Goal: Task Accomplishment & Management: Complete application form

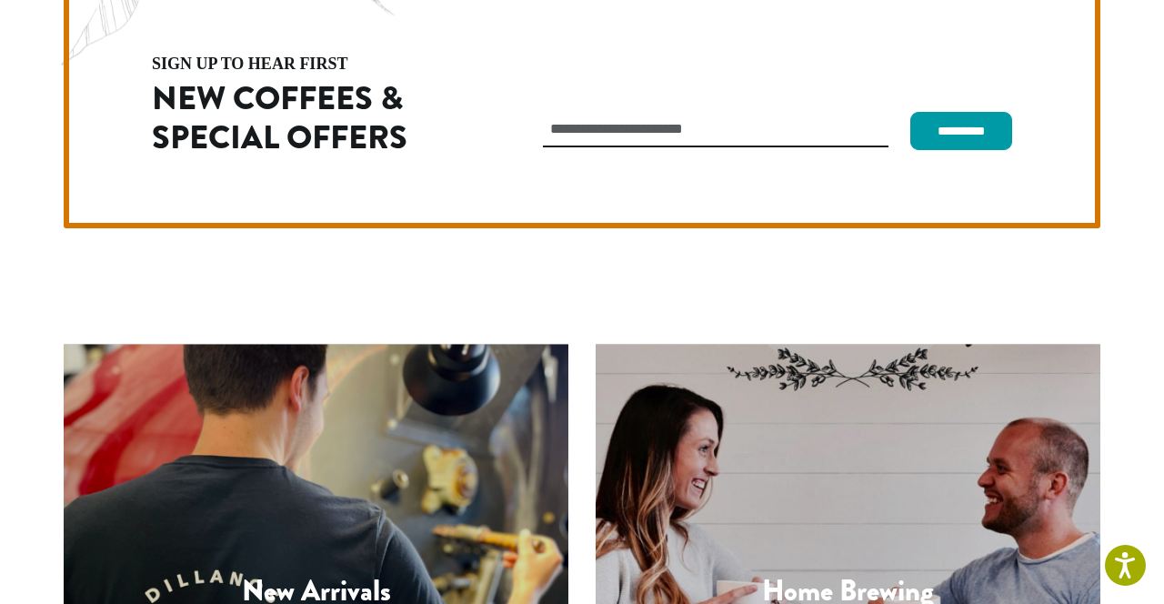
scroll to position [5133, 0]
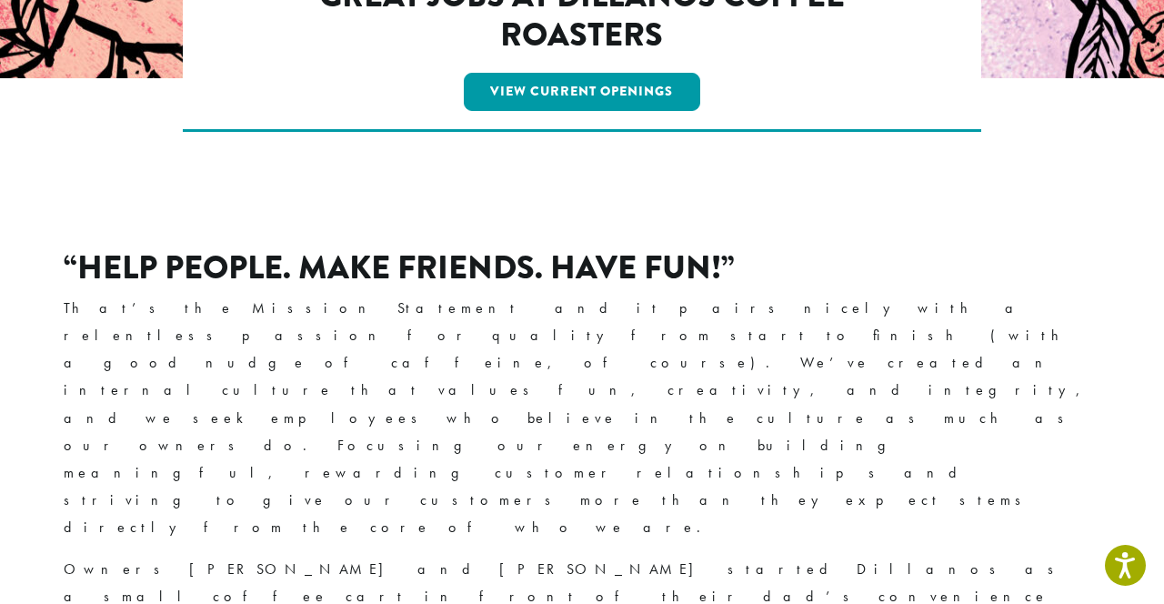
scroll to position [256, 0]
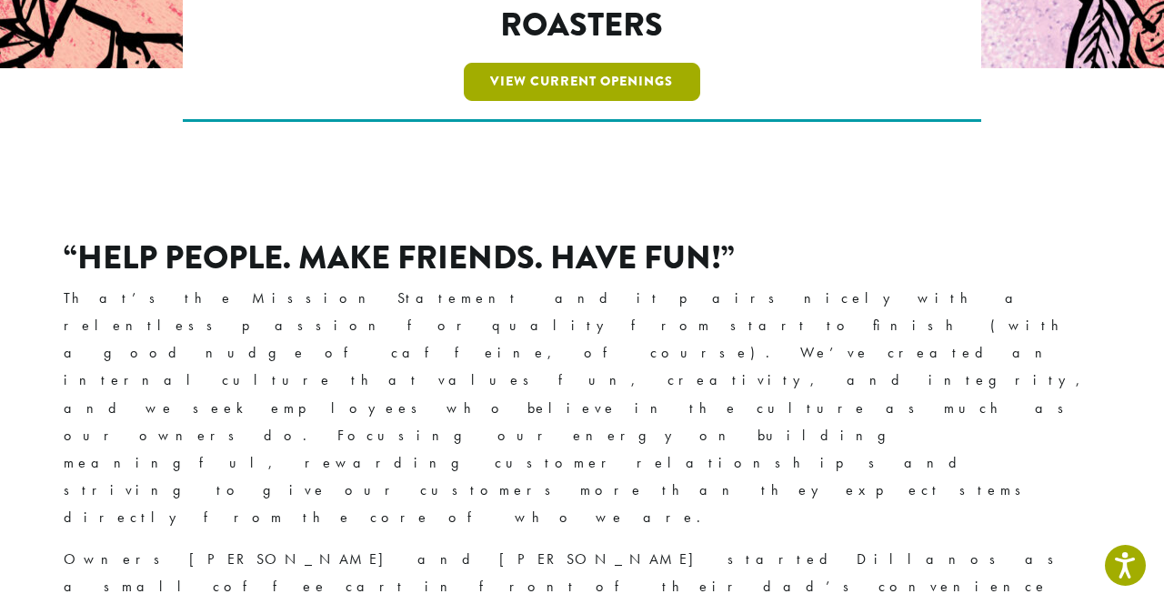
click at [536, 73] on link "View Current Openings" at bounding box center [582, 82] width 237 height 38
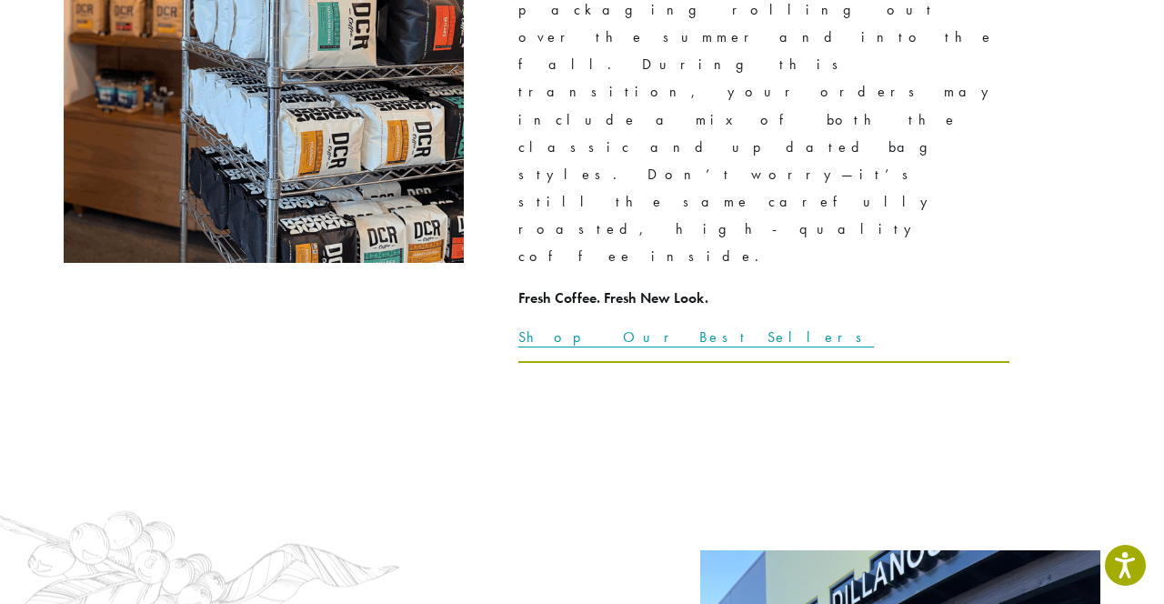
scroll to position [2622, 0]
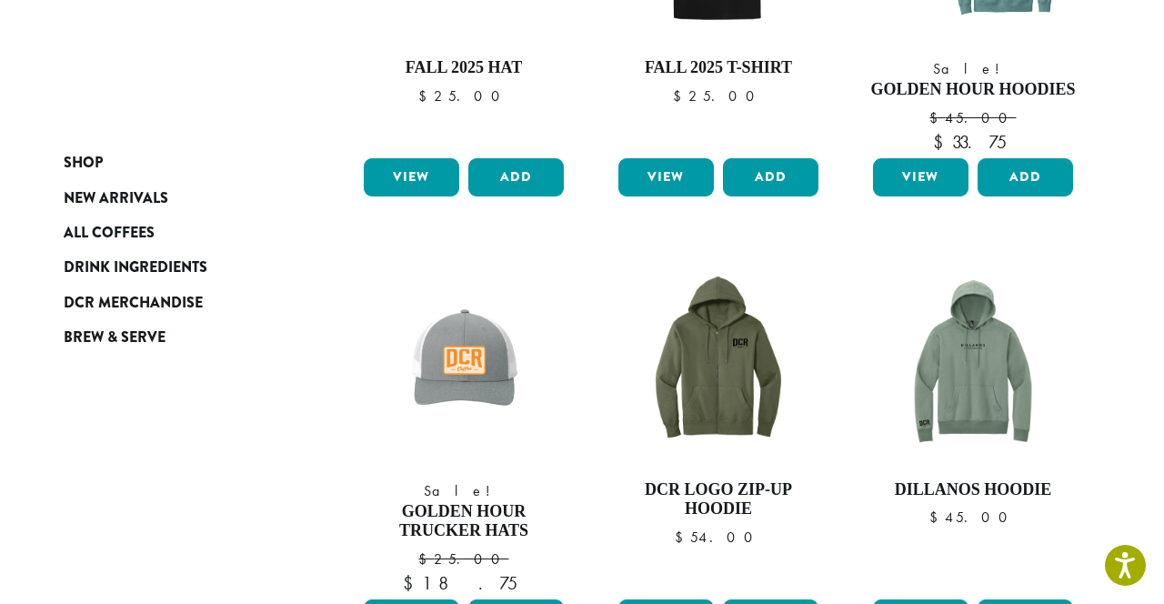
scroll to position [492, 0]
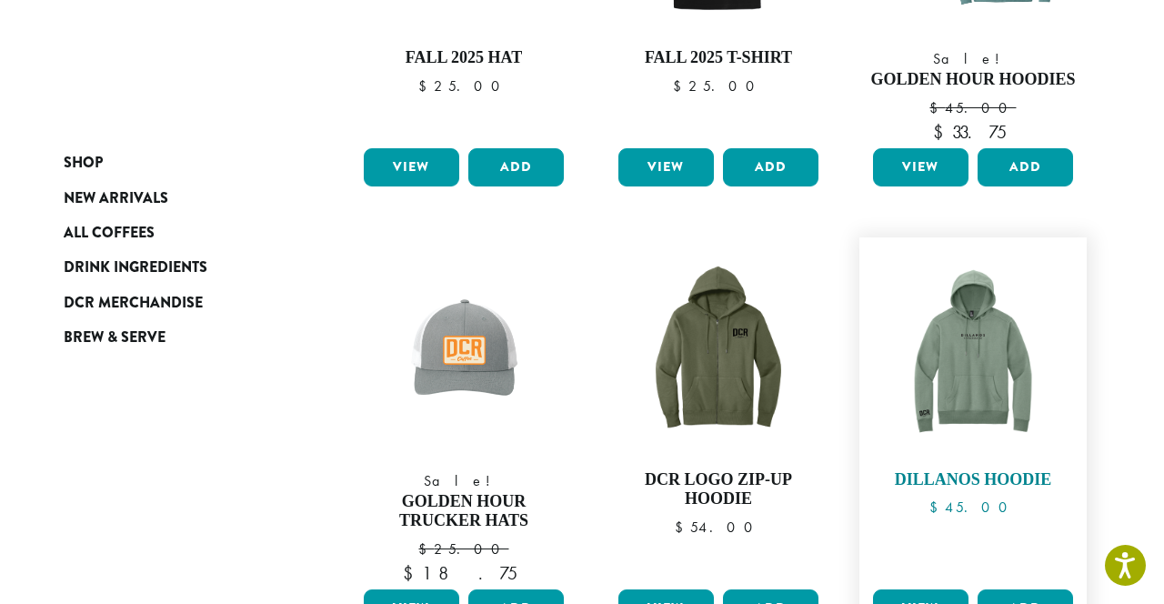
click at [978, 388] on img at bounding box center [972, 350] width 209 height 209
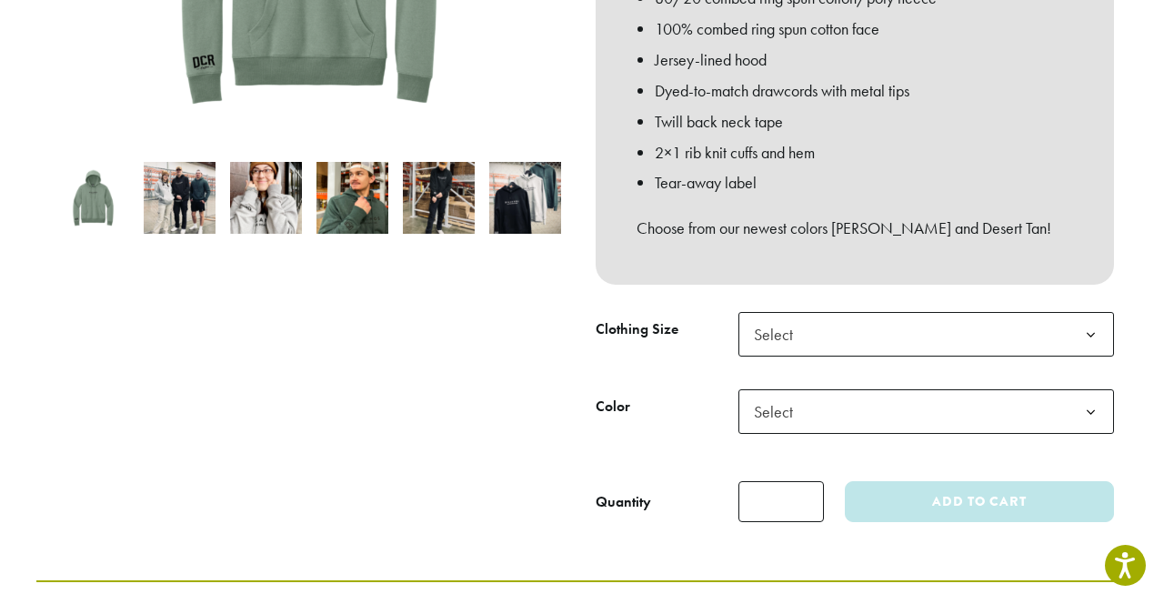
scroll to position [530, 0]
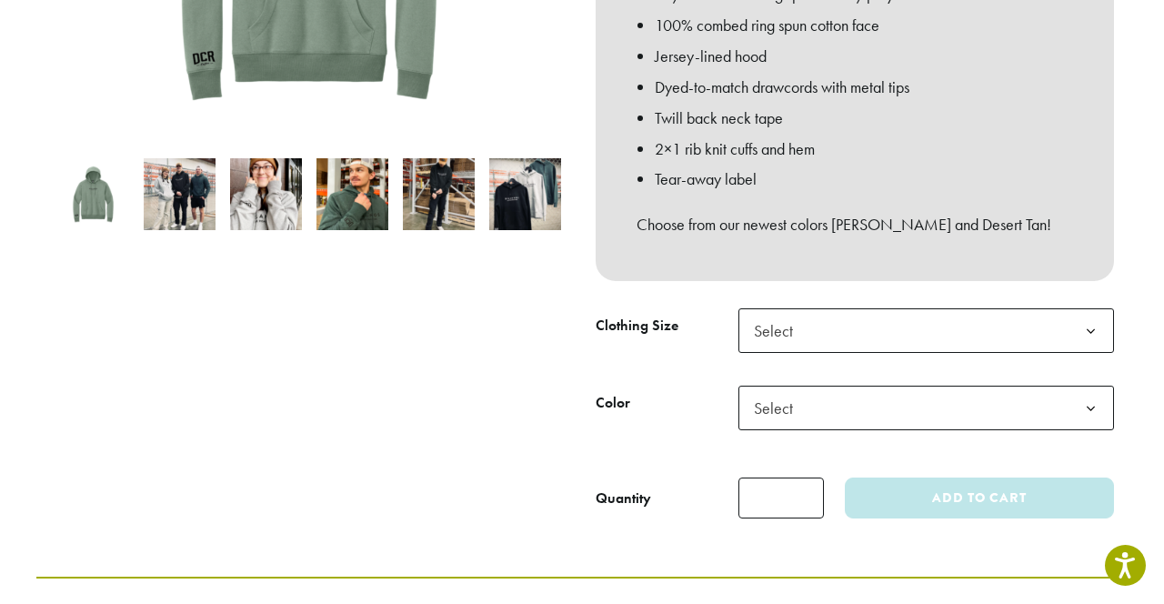
click at [1014, 313] on span "Select" at bounding box center [926, 330] width 376 height 45
click at [923, 386] on span "Select" at bounding box center [926, 408] width 376 height 45
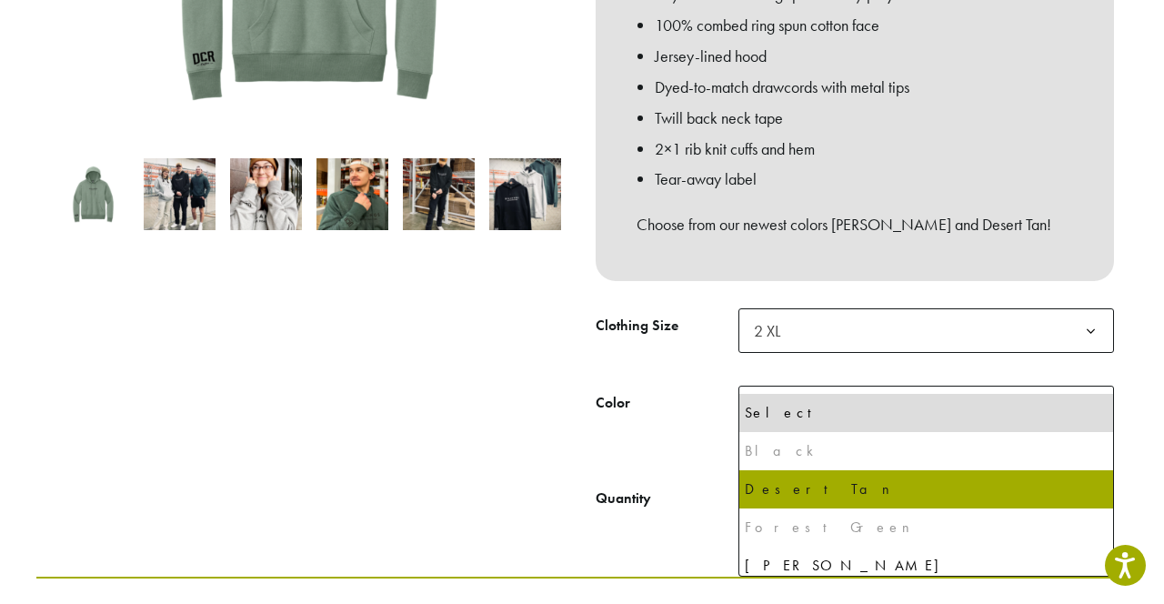
click at [814, 530] on div "Forest Green" at bounding box center [926, 527] width 363 height 27
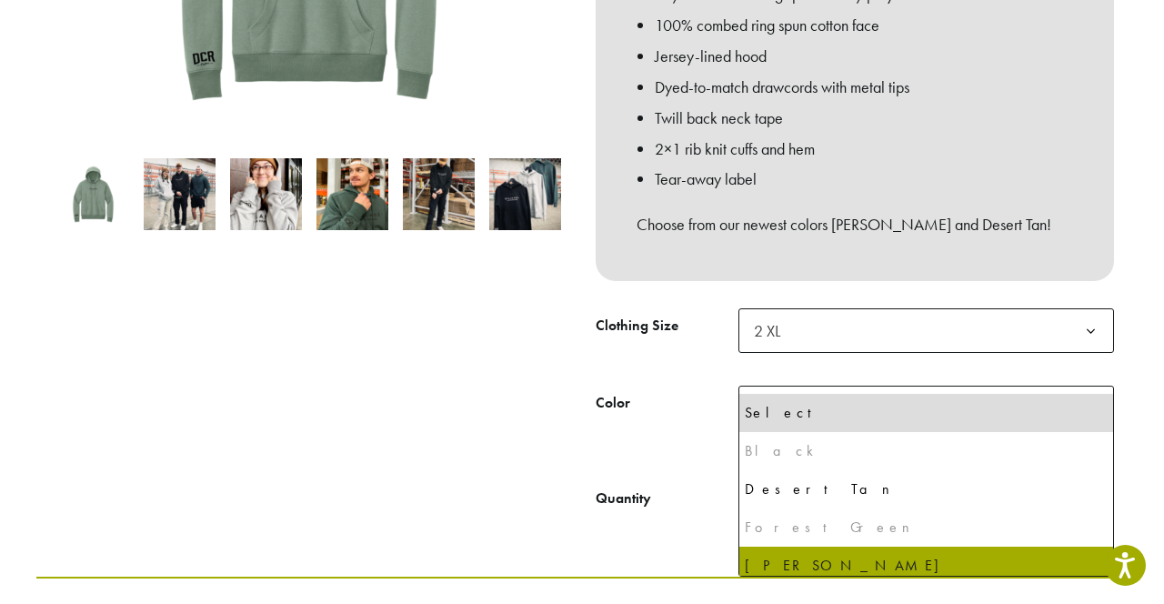
select select "**********"
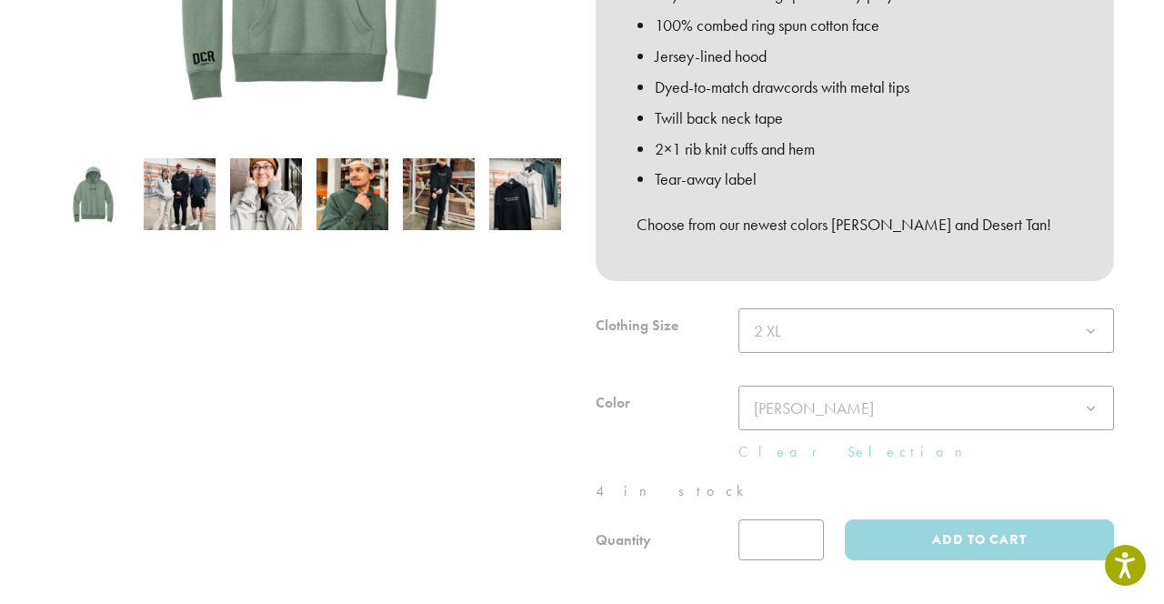
click at [344, 386] on div at bounding box center [309, 128] width 546 height 864
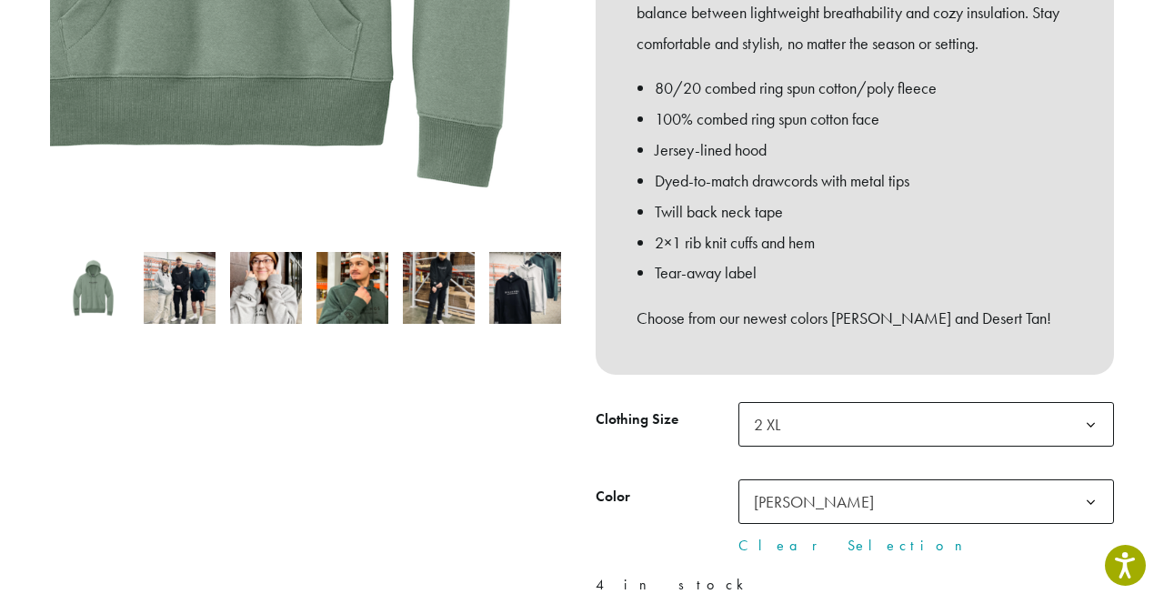
scroll to position [437, 0]
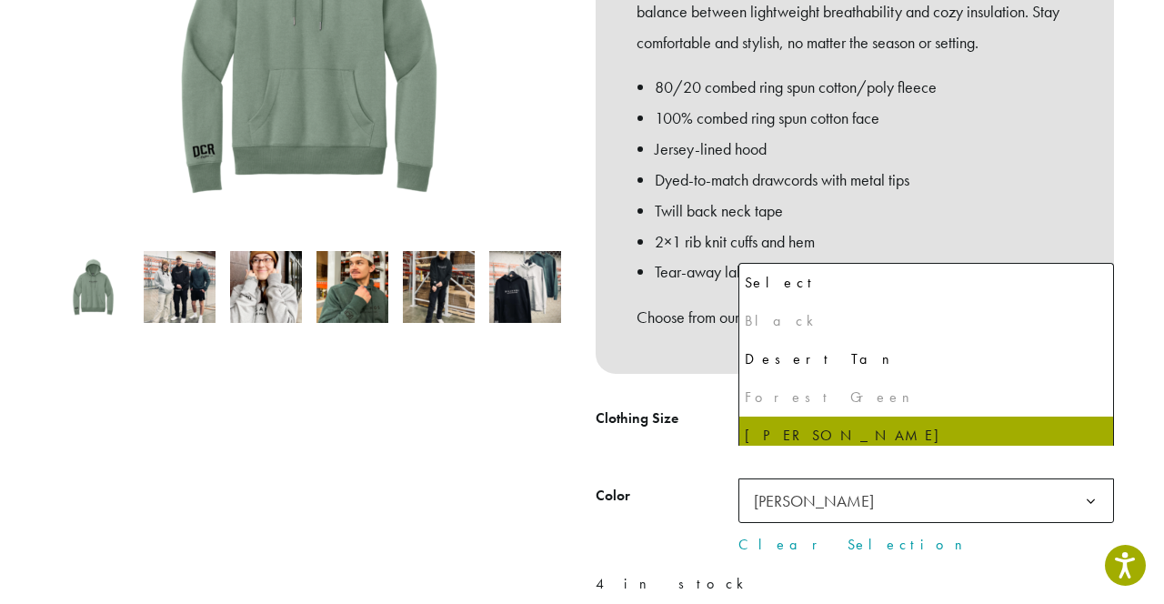
click at [824, 490] on span "Laurel Green" at bounding box center [814, 500] width 120 height 21
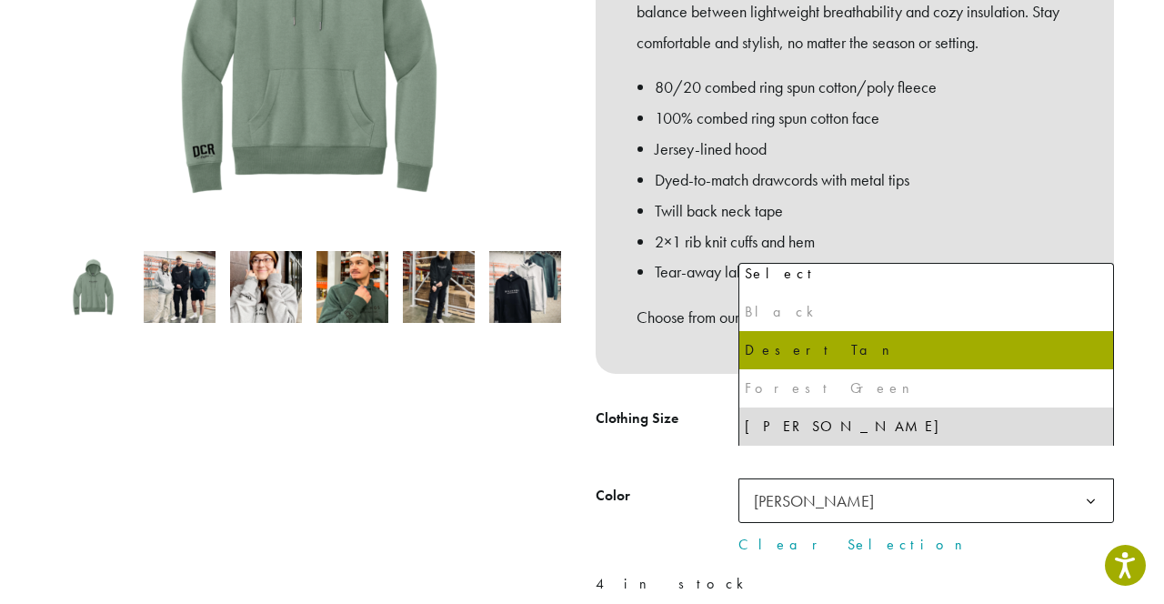
select select "**********"
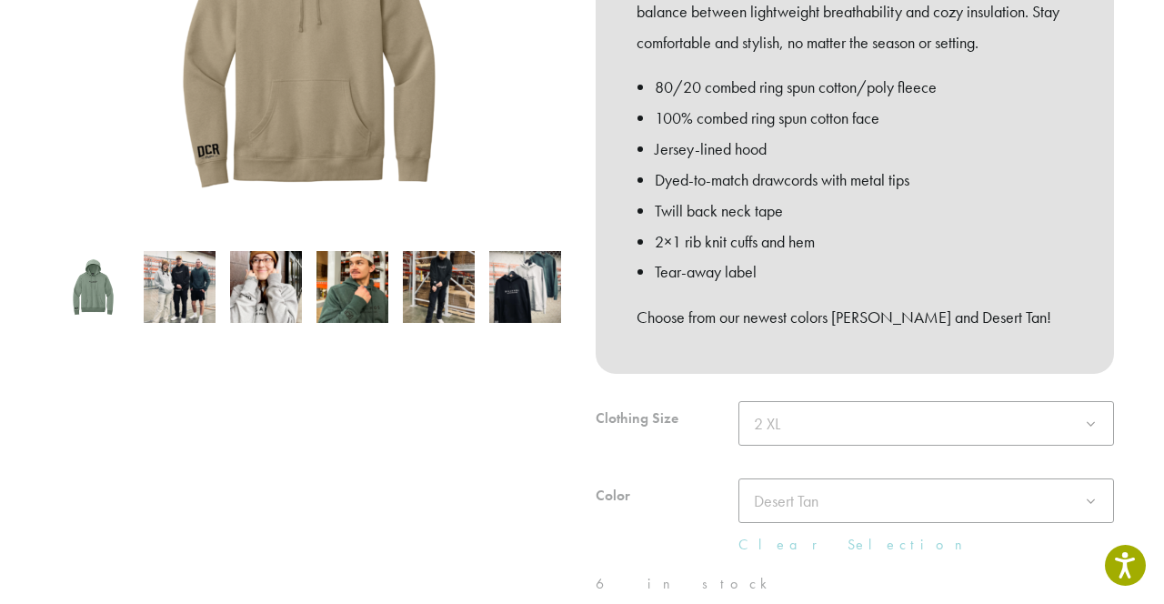
click at [315, 458] on div at bounding box center [309, 221] width 546 height 864
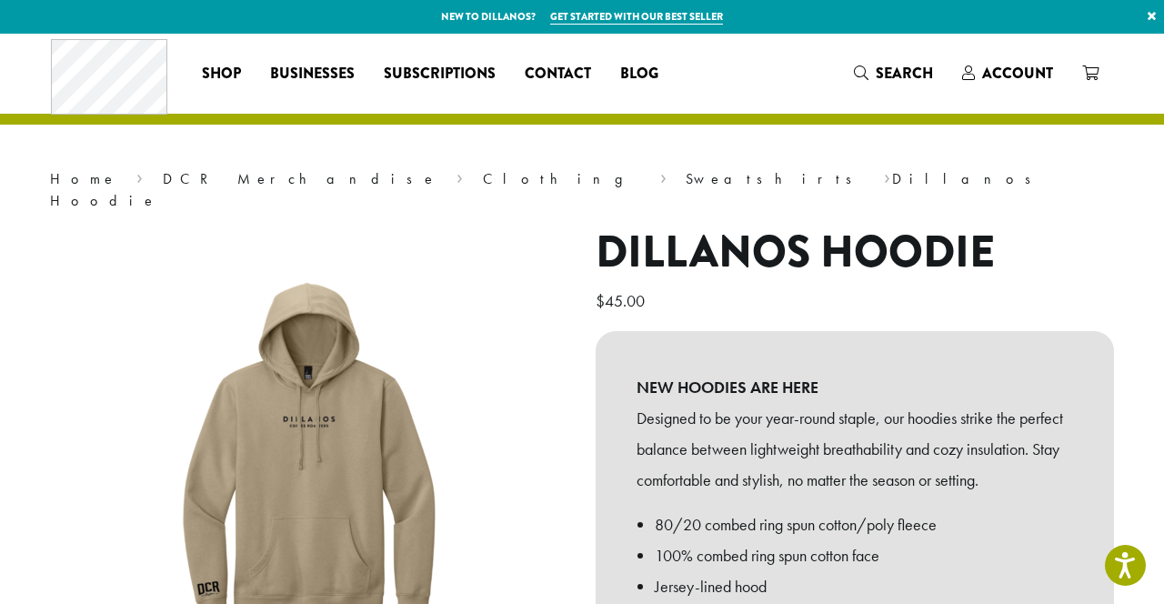
scroll to position [0, 0]
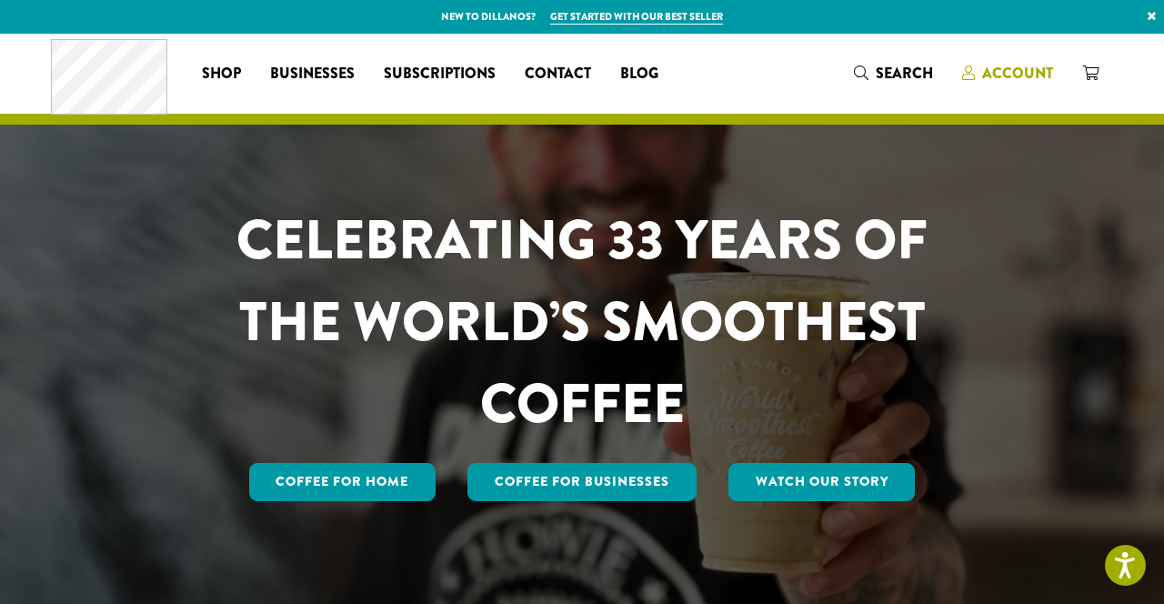
click at [1020, 73] on span "Account" at bounding box center [1017, 73] width 71 height 21
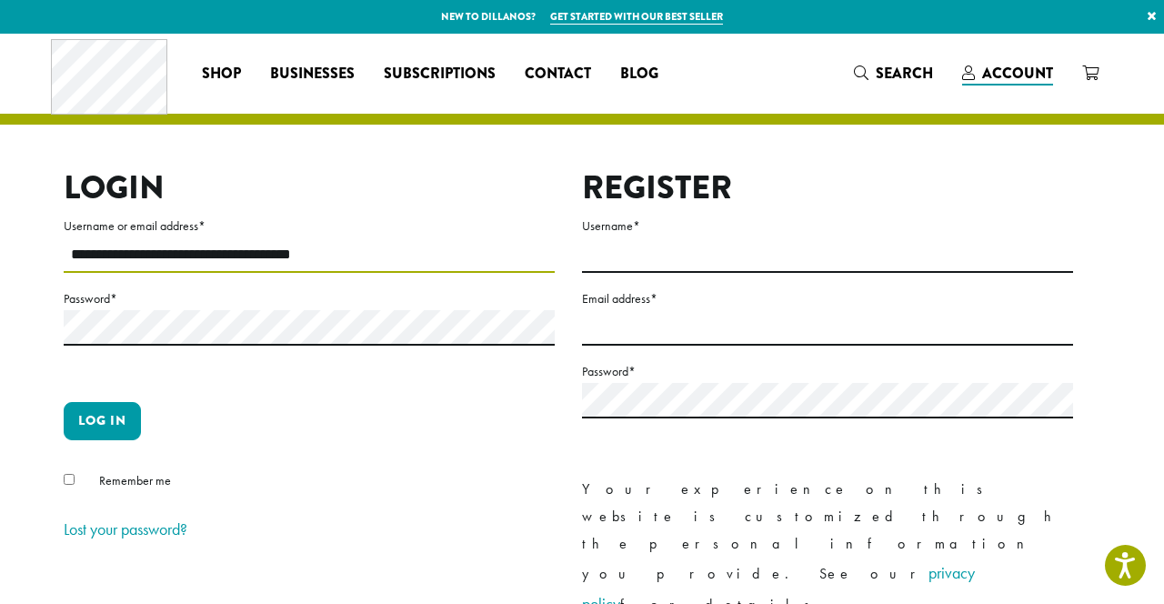
type input "**********"
click at [111, 418] on button "Log in" at bounding box center [102, 421] width 77 height 38
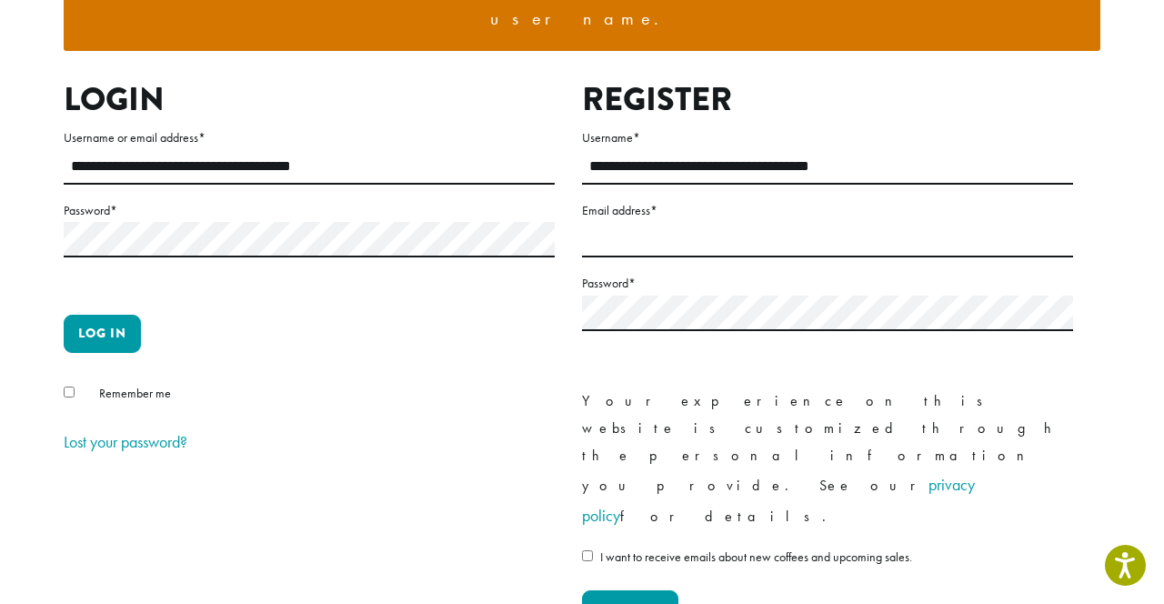
scroll to position [250, 0]
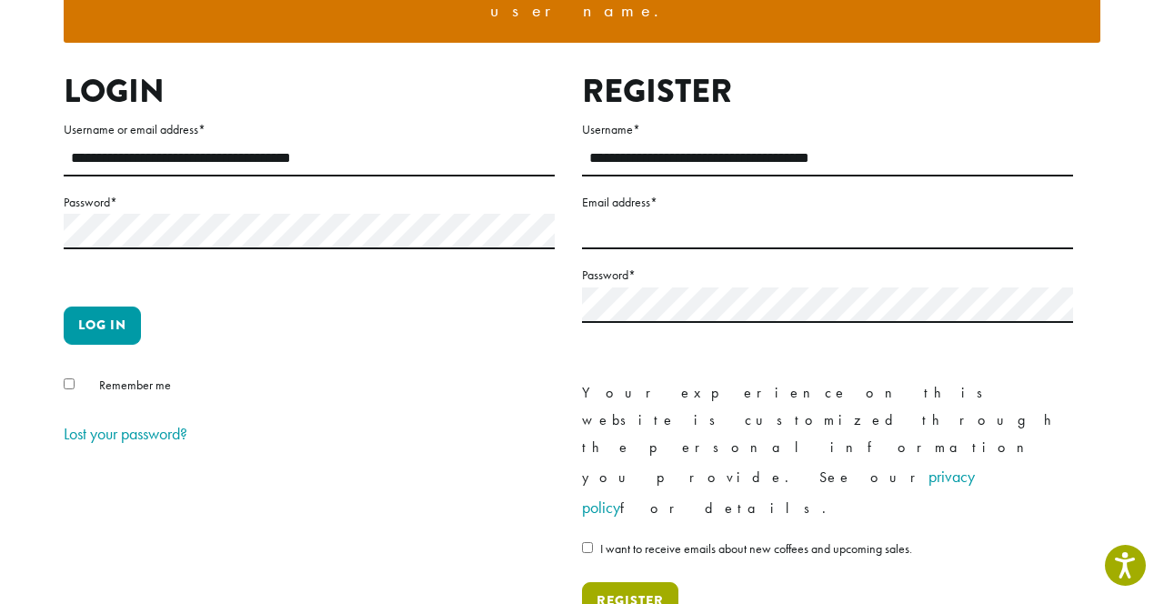
click at [649, 582] on button "Register" at bounding box center [630, 601] width 96 height 38
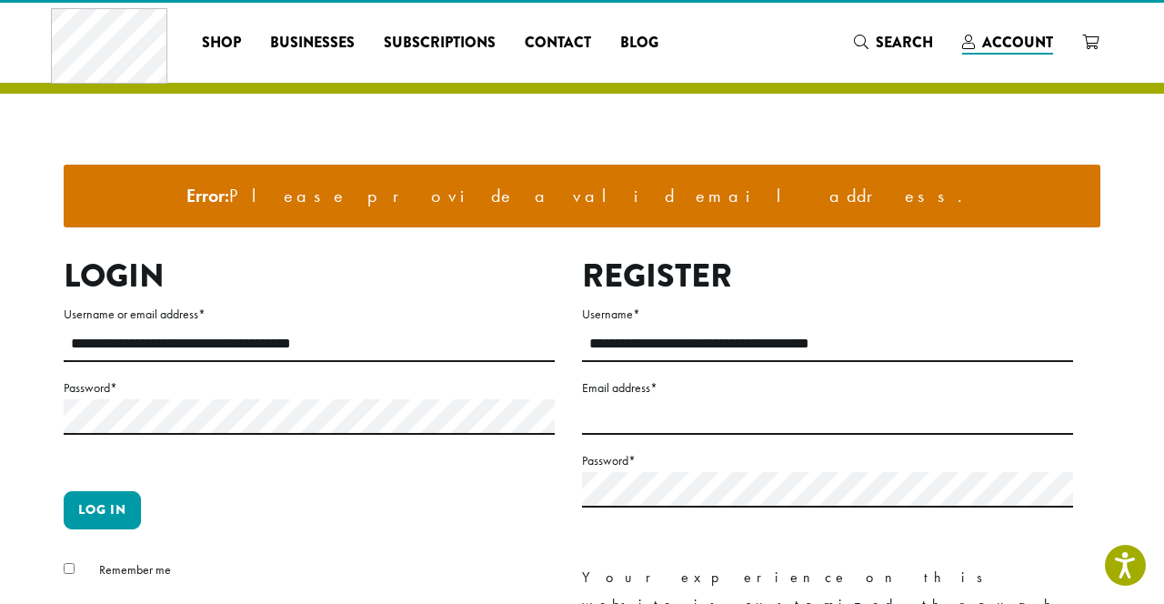
scroll to position [49, 0]
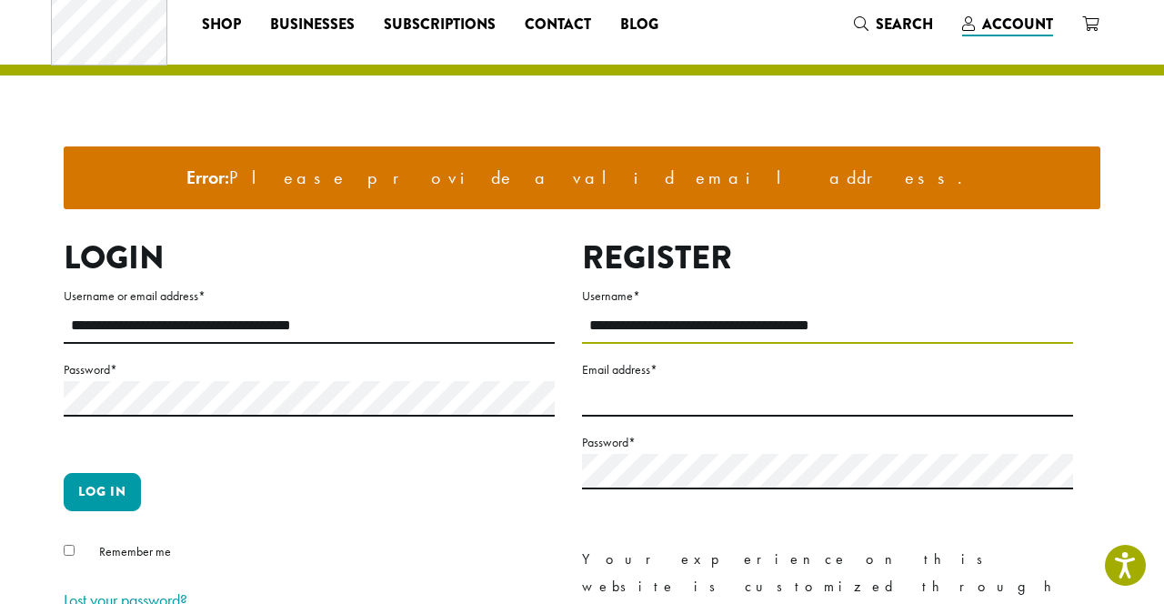
click at [850, 327] on input "**********" at bounding box center [827, 325] width 491 height 35
type input "*"
type input "**********"
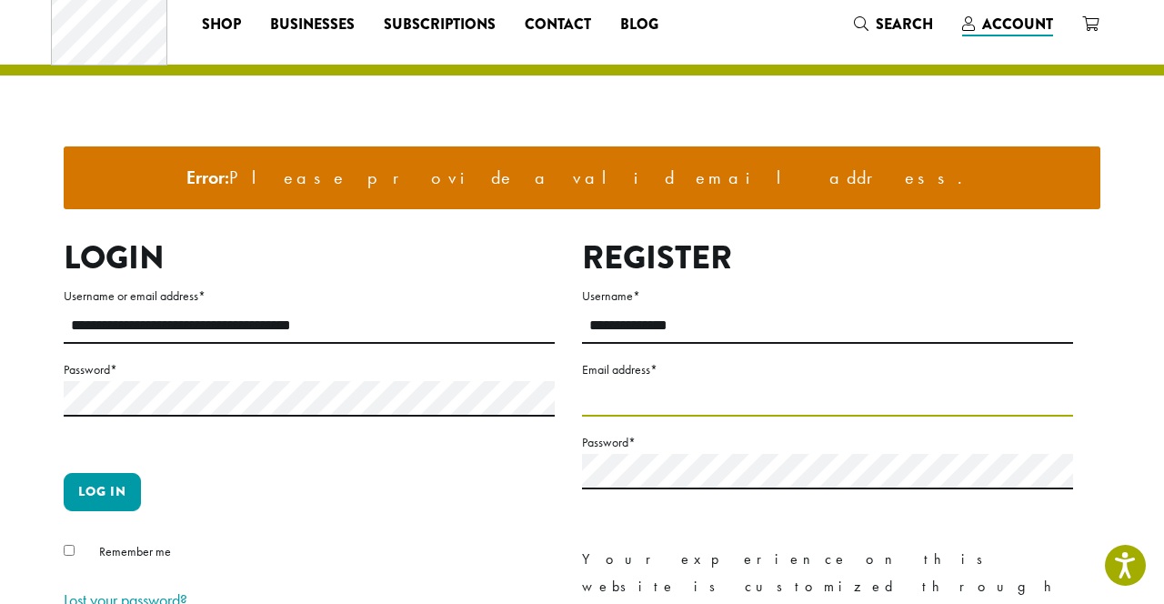
click at [720, 399] on input "Email address *" at bounding box center [827, 398] width 491 height 35
type input "*"
type input "**********"
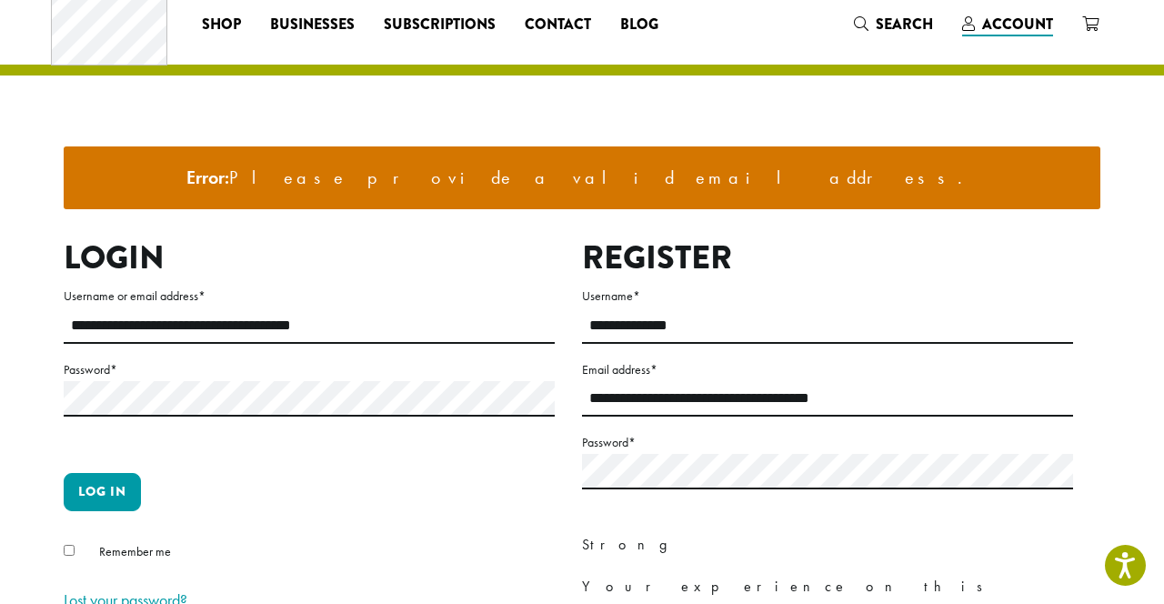
click at [461, 521] on p "Log in" at bounding box center [309, 499] width 491 height 53
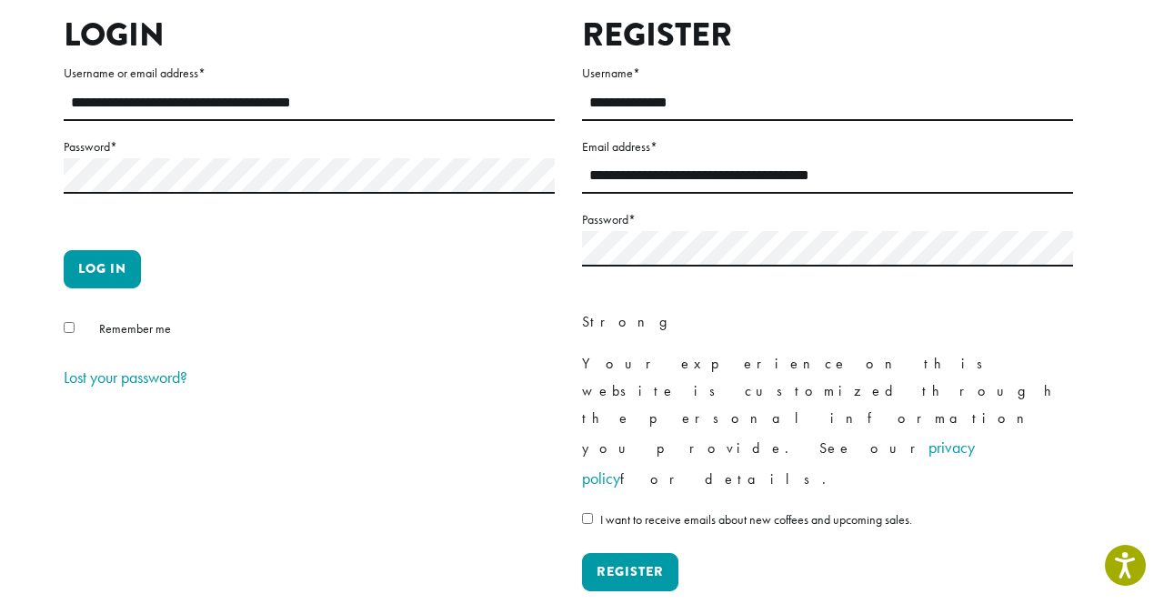
scroll to position [279, 0]
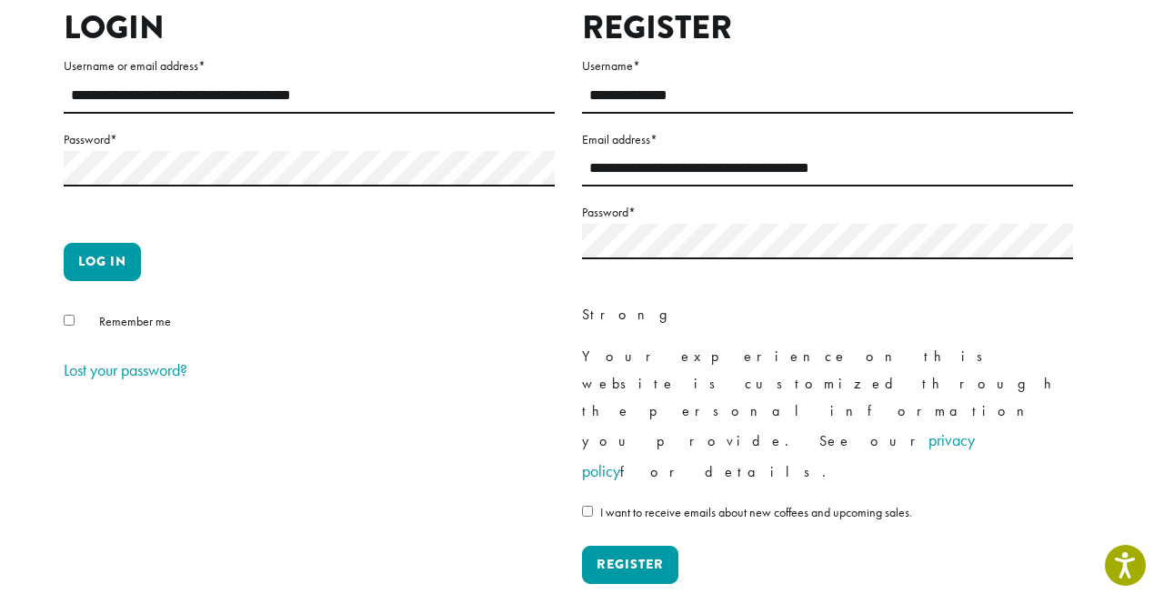
click at [386, 425] on div "**********" at bounding box center [309, 310] width 491 height 605
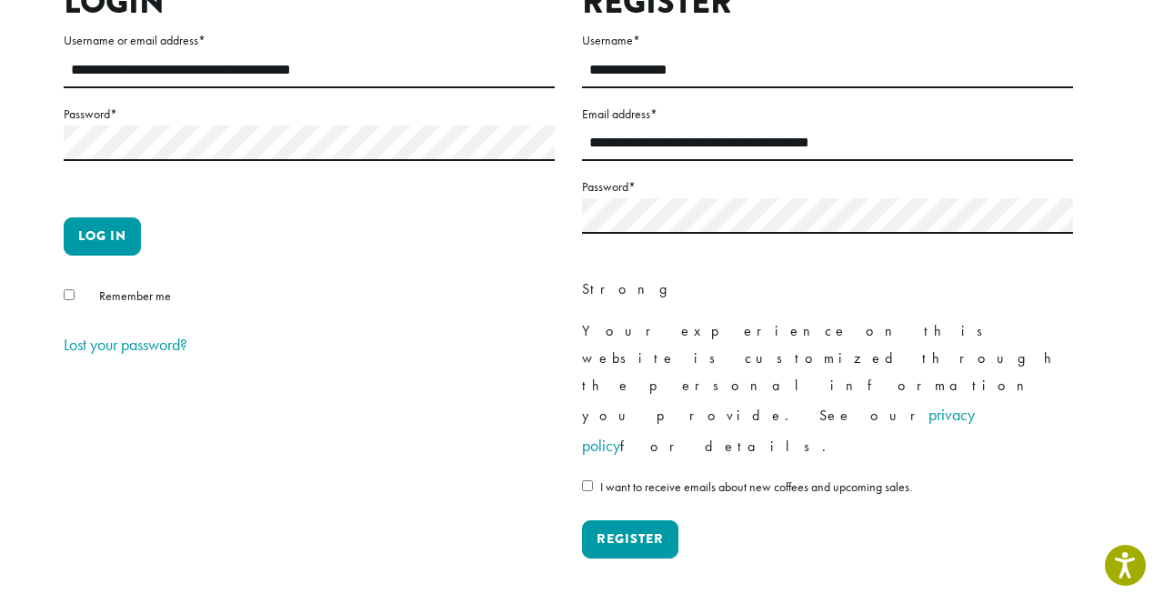
scroll to position [322, 0]
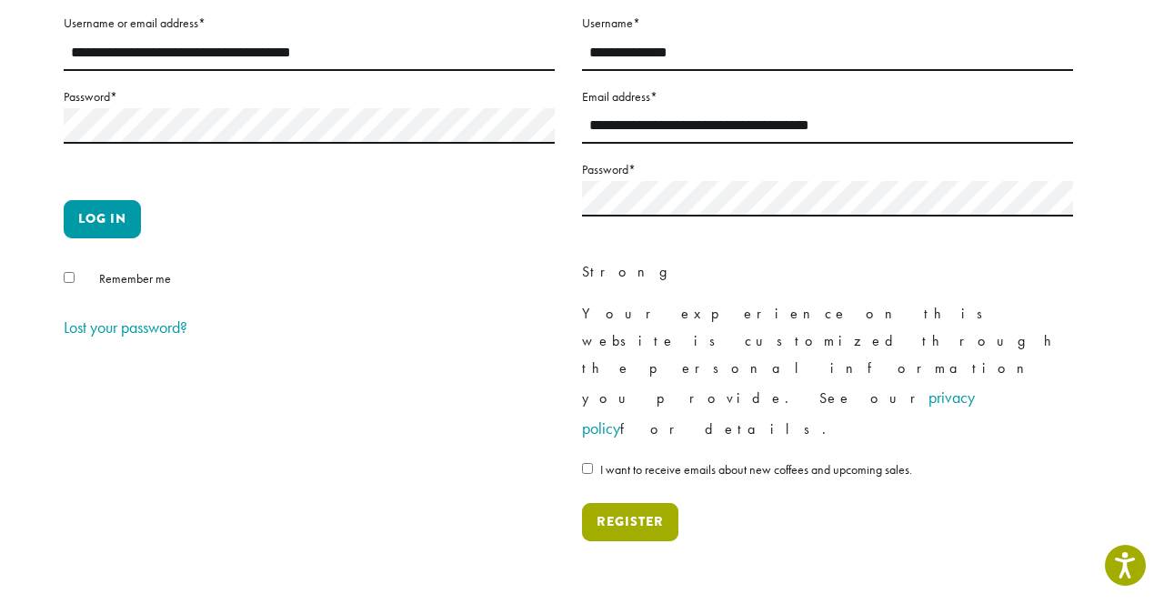
click at [616, 503] on button "Register" at bounding box center [630, 522] width 96 height 38
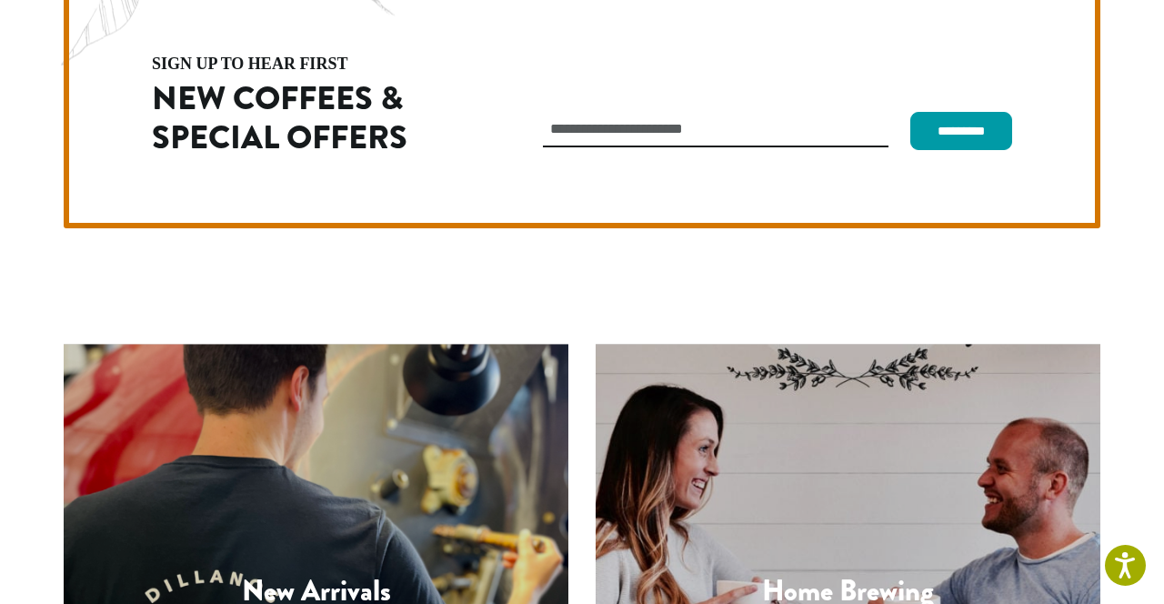
scroll to position [5133, 0]
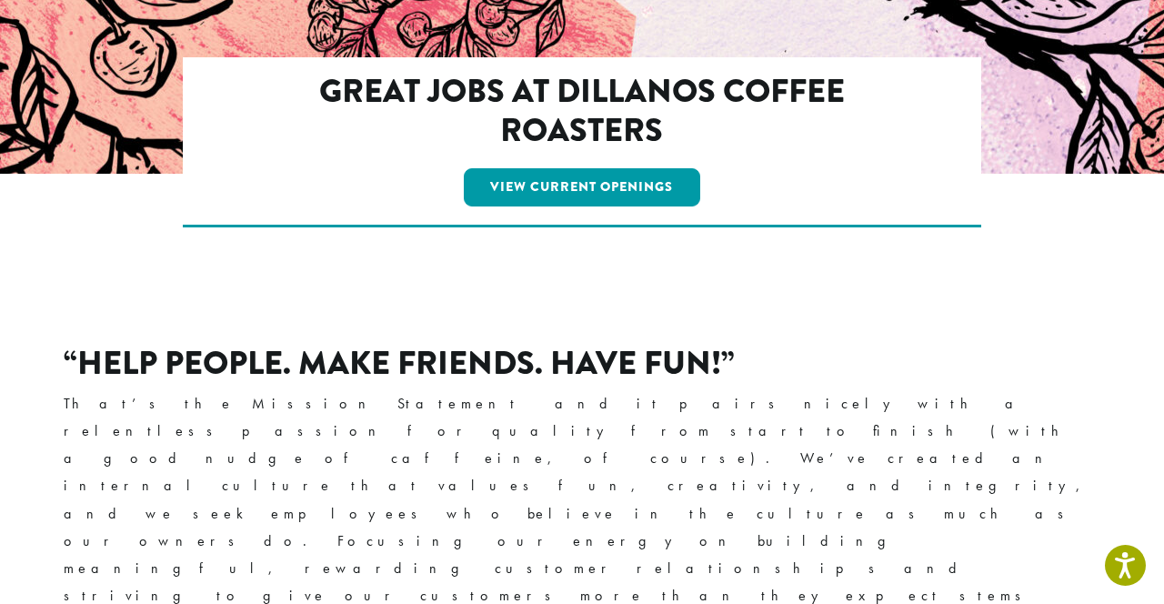
scroll to position [163, 0]
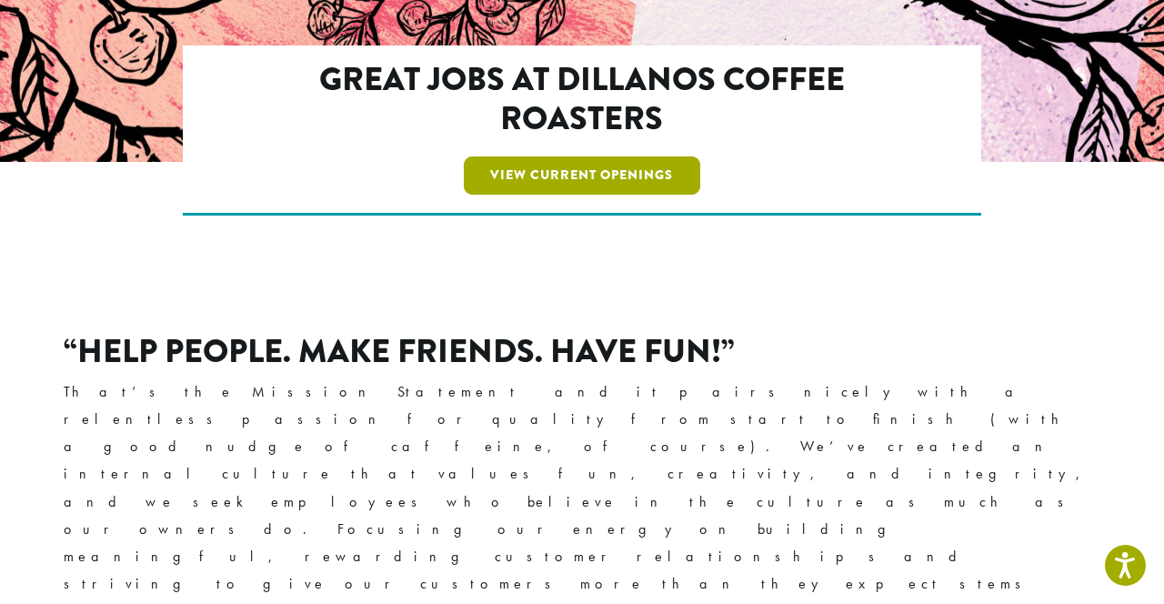
click at [606, 178] on link "View Current Openings" at bounding box center [582, 175] width 237 height 38
